Goal: Task Accomplishment & Management: Manage account settings

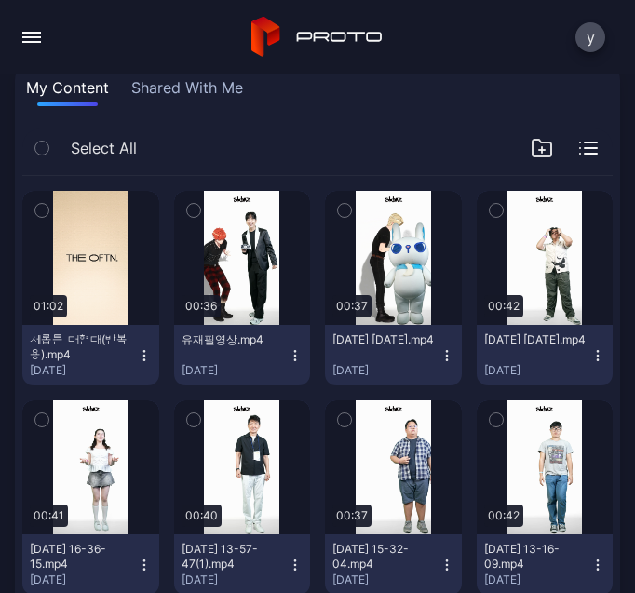
scroll to position [93, 0]
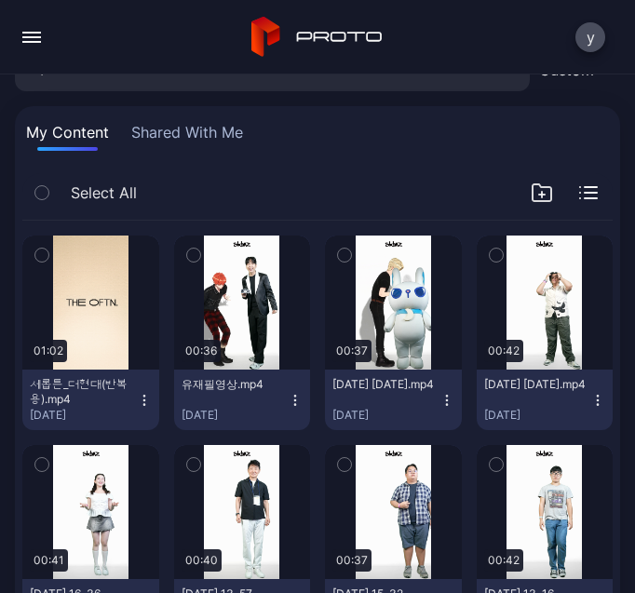
click at [28, 37] on div "button" at bounding box center [31, 37] width 19 height 2
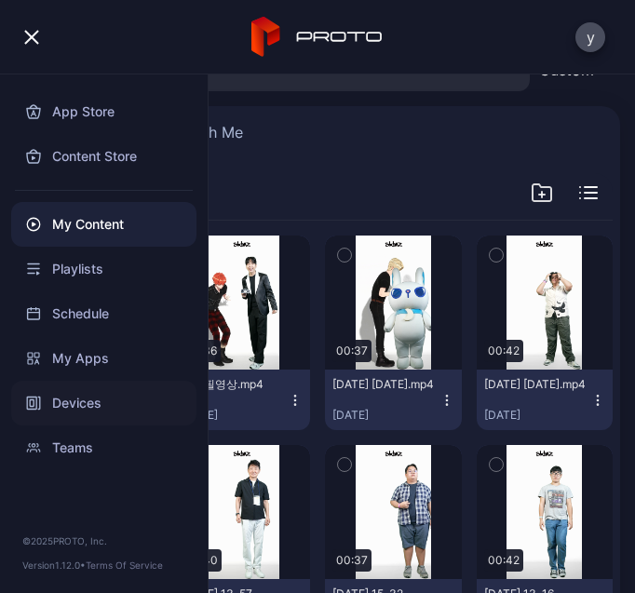
click at [91, 397] on div "Devices" at bounding box center [103, 403] width 185 height 45
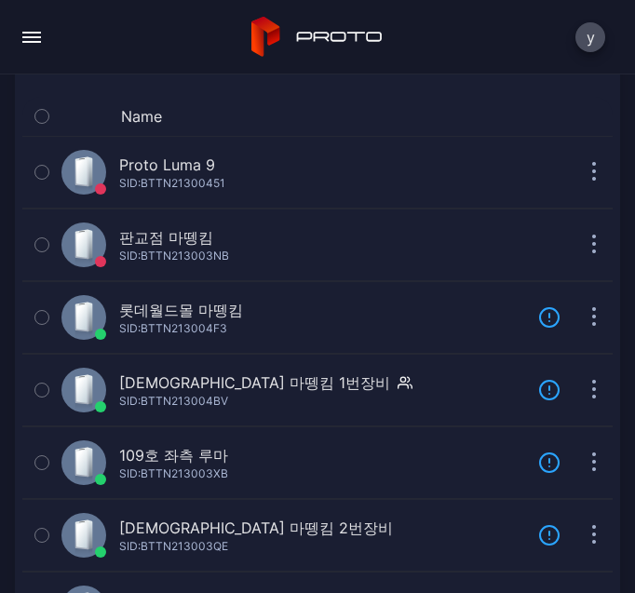
scroll to position [186, 0]
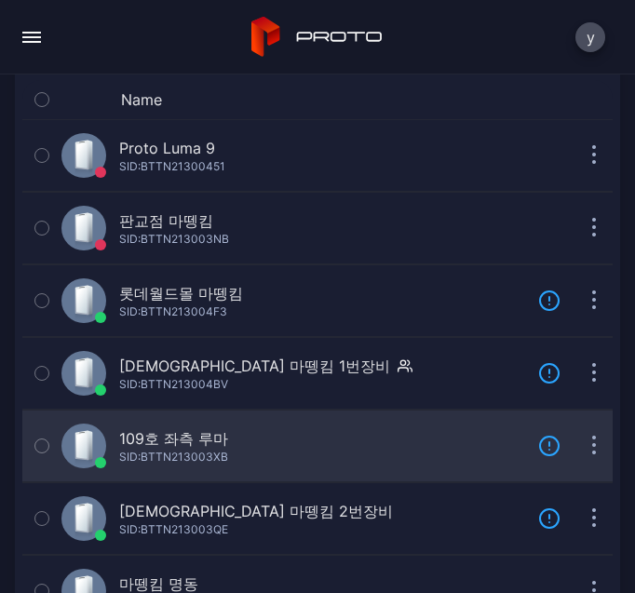
click at [207, 450] on div "SID: BTTN213003XB" at bounding box center [173, 457] width 109 height 15
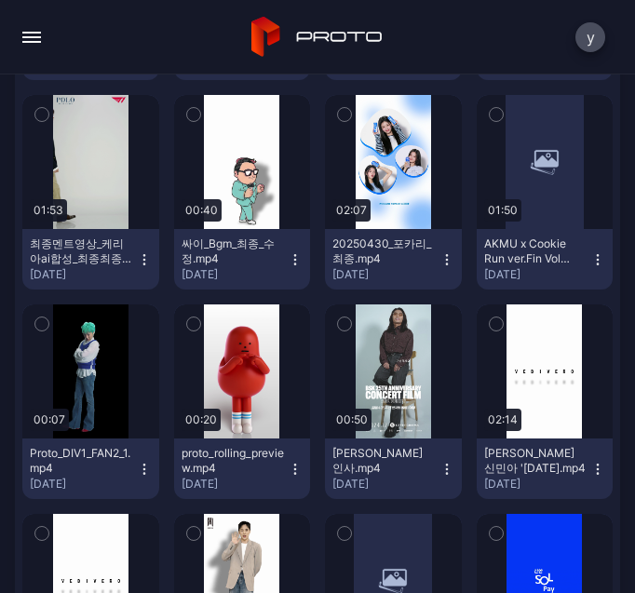
scroll to position [559, 0]
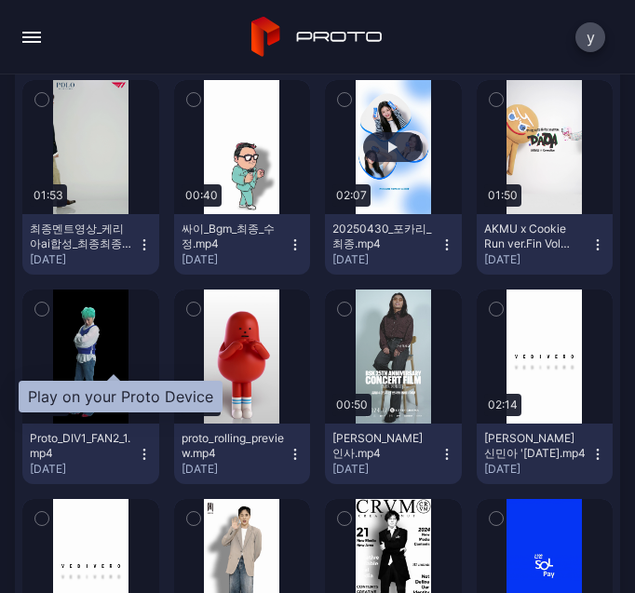
click at [363, 162] on div "button" at bounding box center [393, 147] width 60 height 30
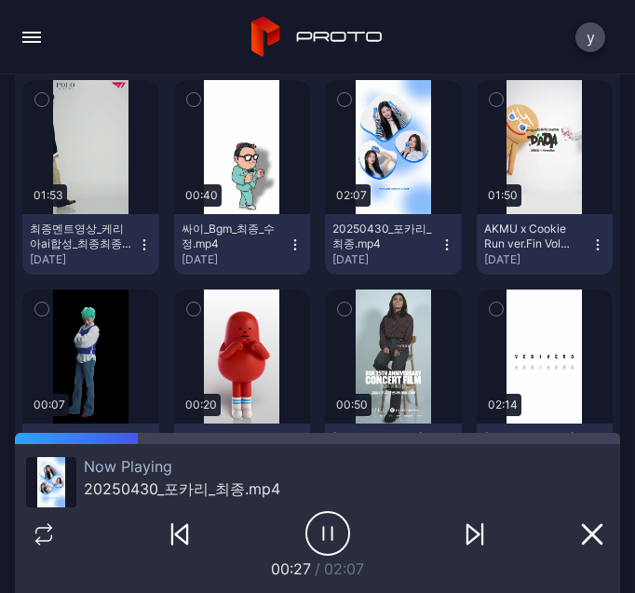
click at [333, 549] on icon "button" at bounding box center [327, 533] width 43 height 43
